Goal: Task Accomplishment & Management: Manage account settings

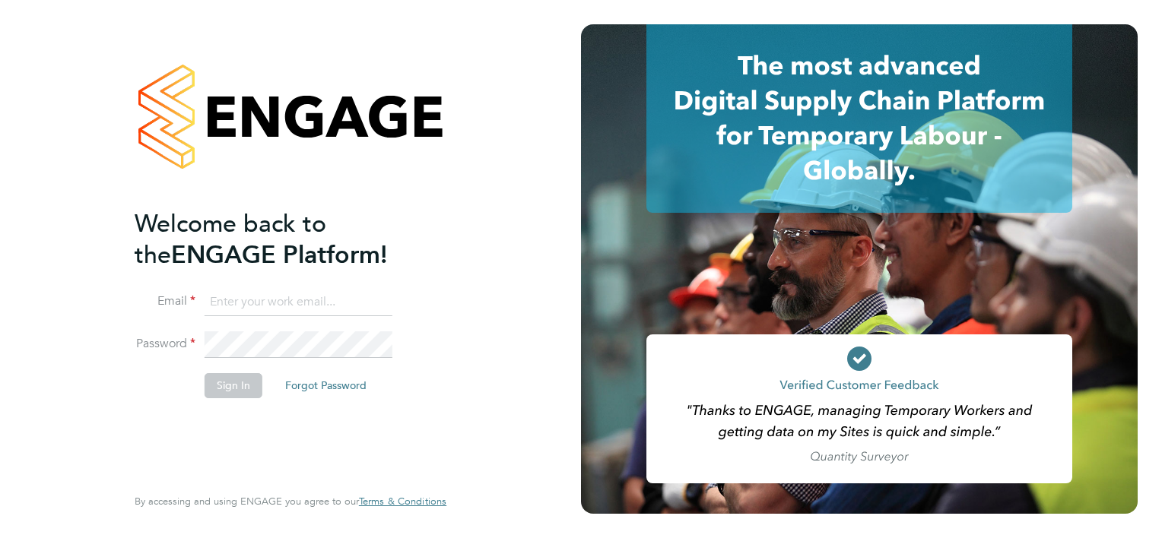
type input "charlie.regan@vistry.co.uk"
click at [237, 398] on li "Sign In Forgot Password" at bounding box center [283, 393] width 297 height 40
click at [217, 368] on li "Password" at bounding box center [283, 352] width 297 height 43
click at [217, 373] on button "Sign In" at bounding box center [234, 385] width 58 height 24
click at [219, 398] on div "Sorry, we are having problems connecting to our services." at bounding box center [290, 269] width 581 height 538
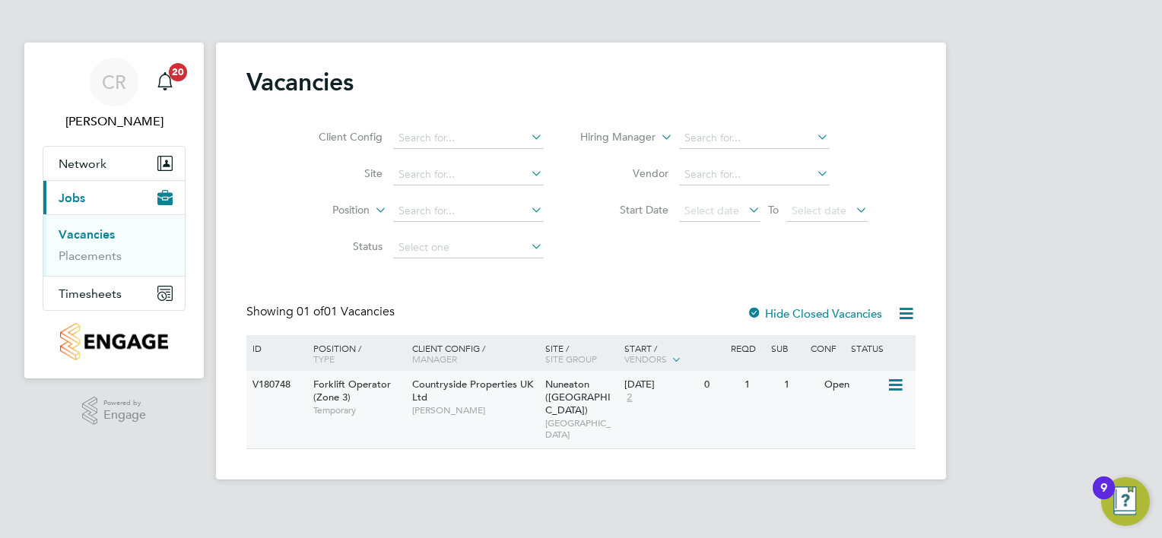
click at [467, 411] on span "[PERSON_NAME]" at bounding box center [474, 410] width 125 height 12
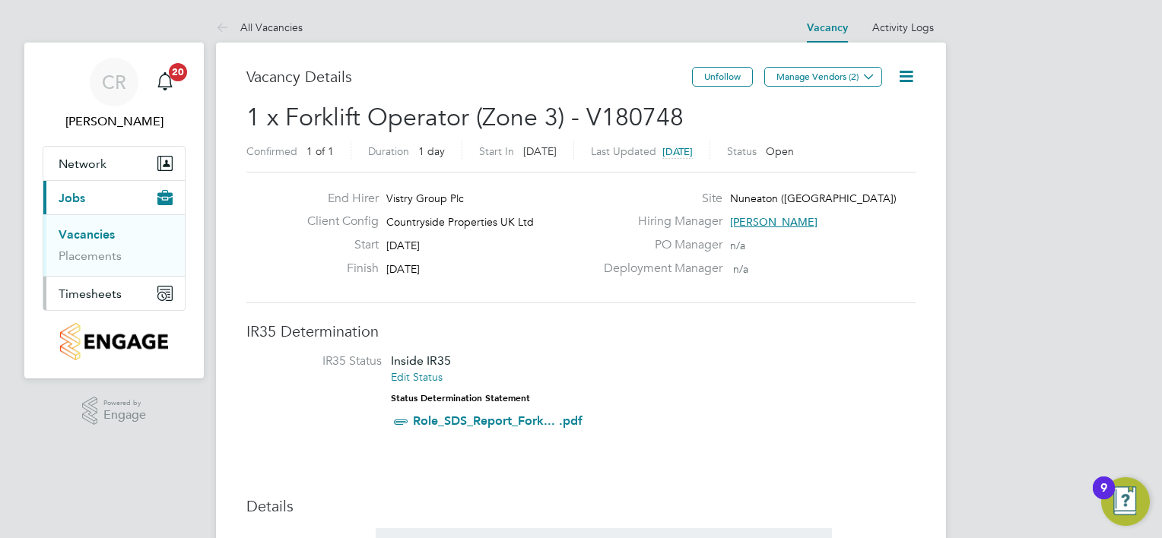
click at [109, 297] on span "Timesheets" at bounding box center [90, 294] width 63 height 14
click at [101, 268] on link "Timesheets" at bounding box center [90, 269] width 63 height 14
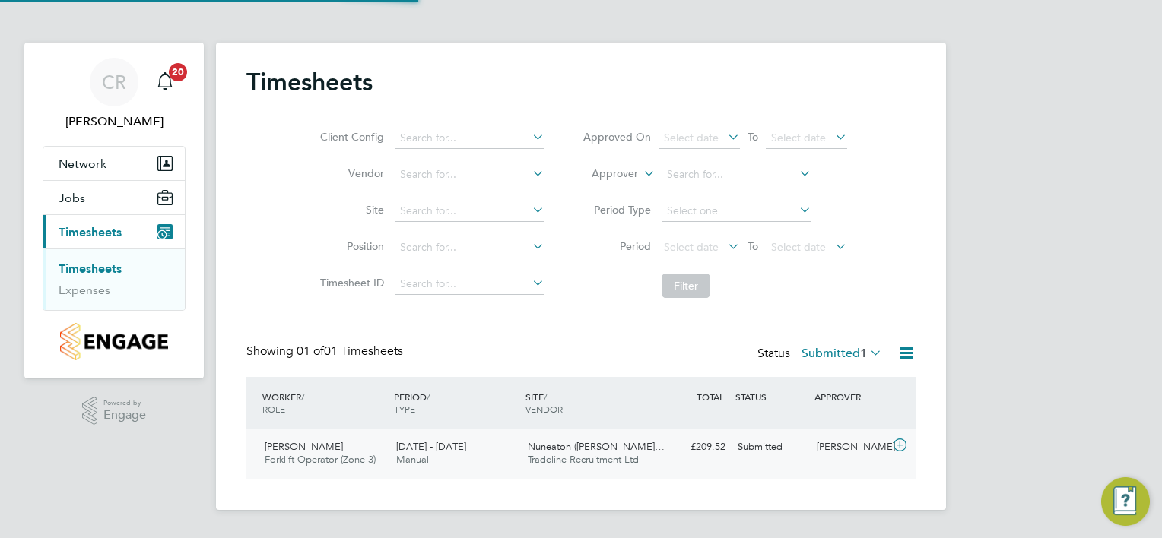
scroll to position [38, 132]
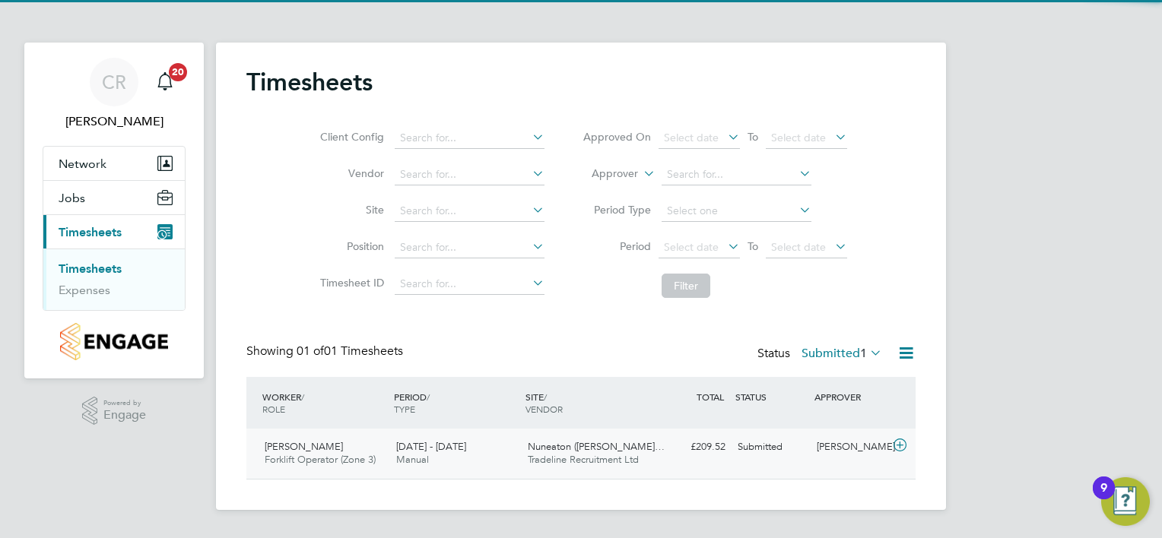
click at [500, 446] on div "[DATE] - [DATE] Manual" at bounding box center [456, 454] width 132 height 38
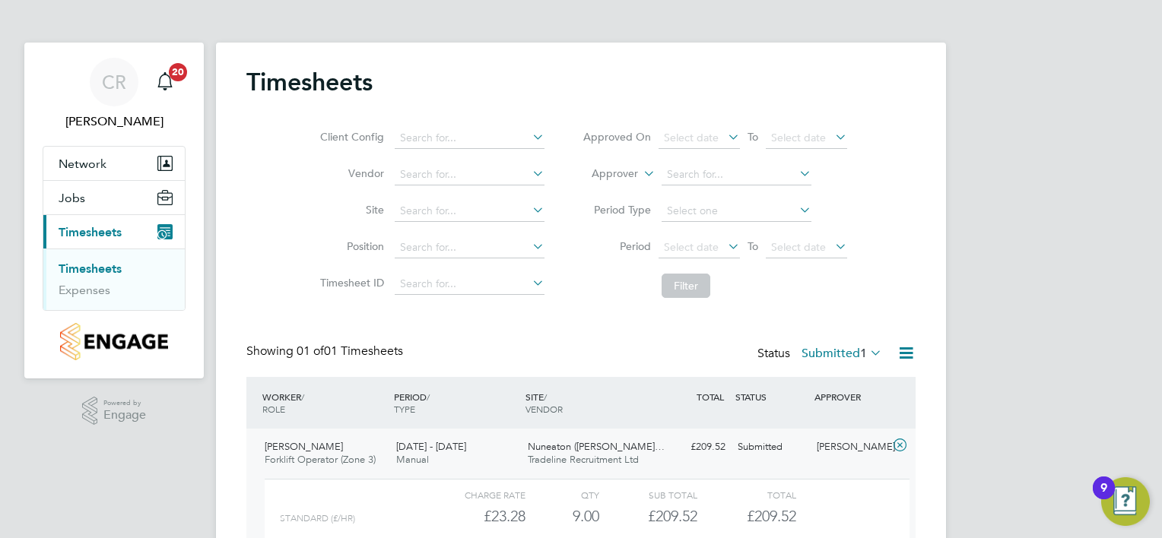
scroll to position [25, 147]
click at [500, 446] on div "[DATE] - [DATE] Manual" at bounding box center [456, 454] width 132 height 38
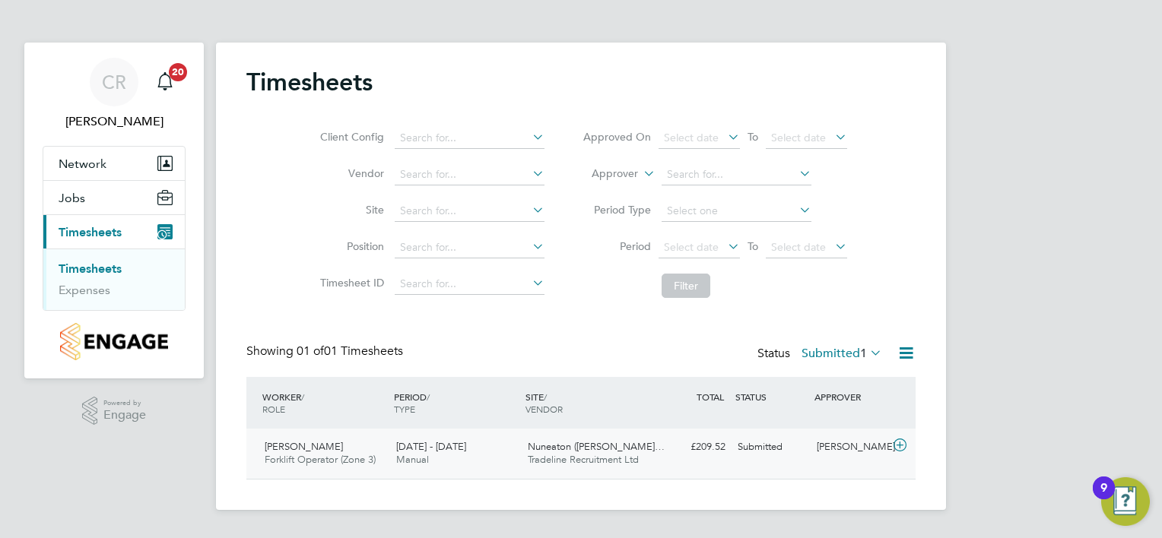
click at [500, 446] on div "[DATE] - [DATE] Manual" at bounding box center [456, 454] width 132 height 38
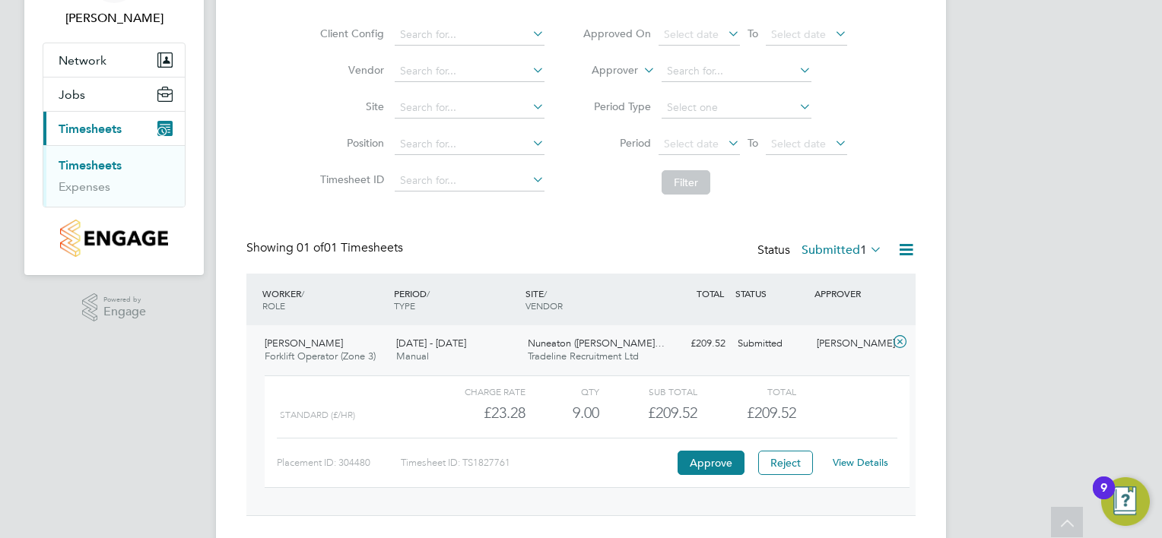
scroll to position [106, 0]
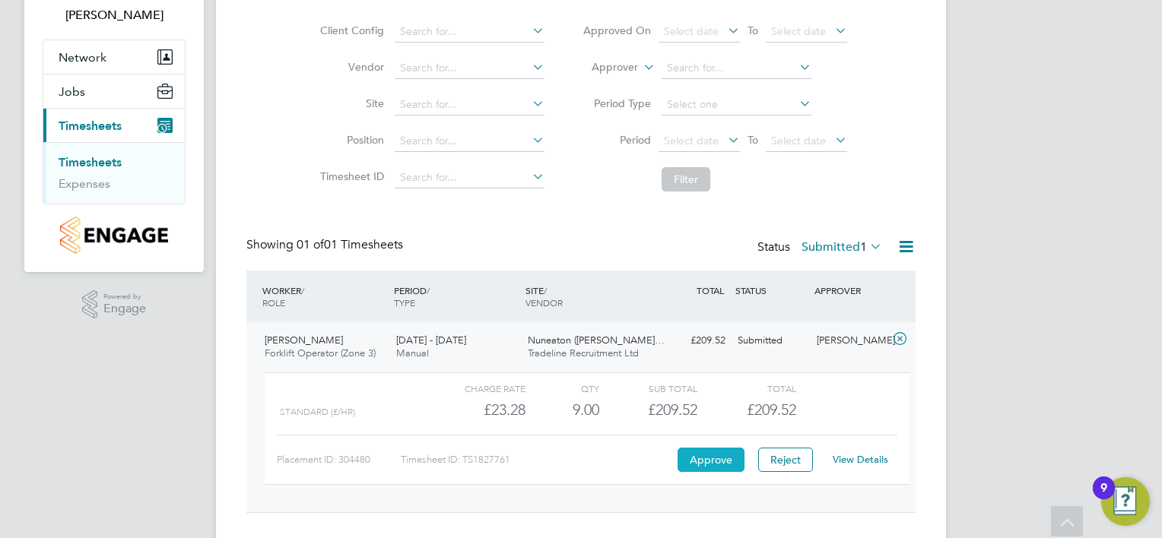
click at [697, 464] on button "Approve" at bounding box center [710, 460] width 67 height 24
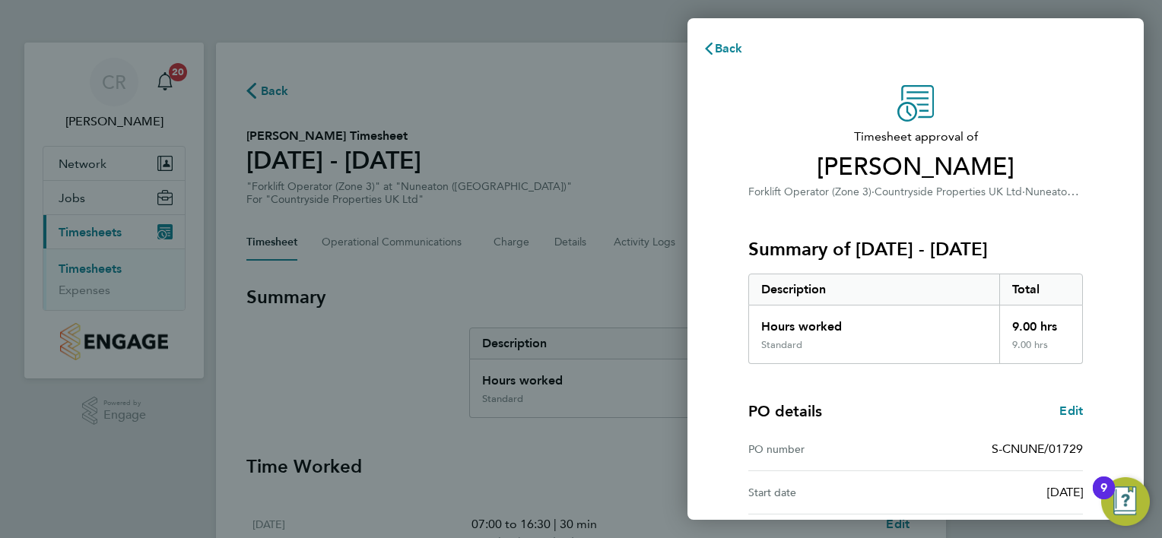
scroll to position [189, 0]
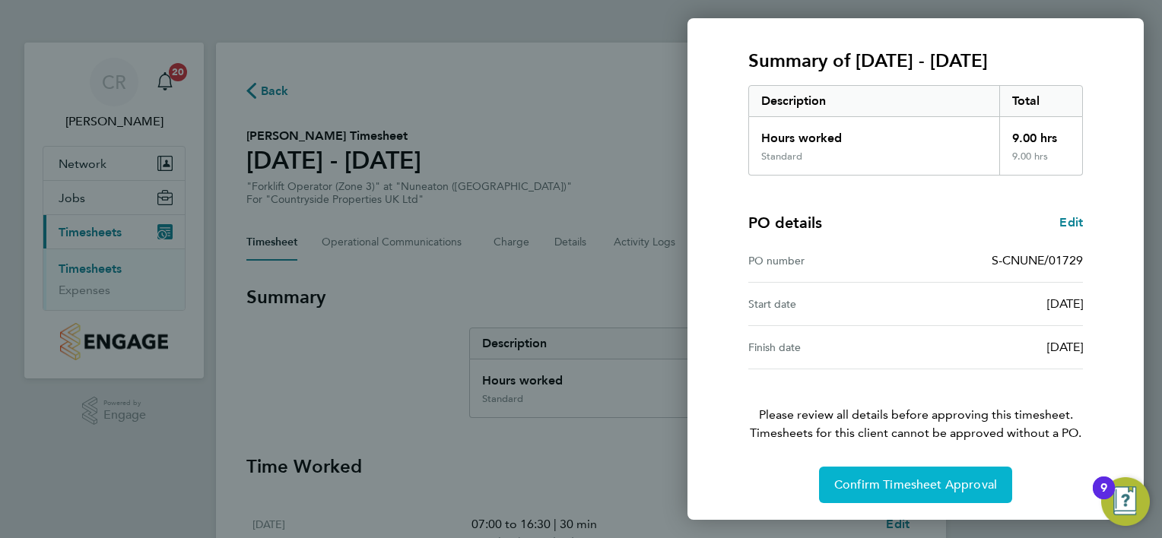
click at [899, 489] on span "Confirm Timesheet Approval" at bounding box center [915, 484] width 163 height 15
